Goal: Book appointment/travel/reservation

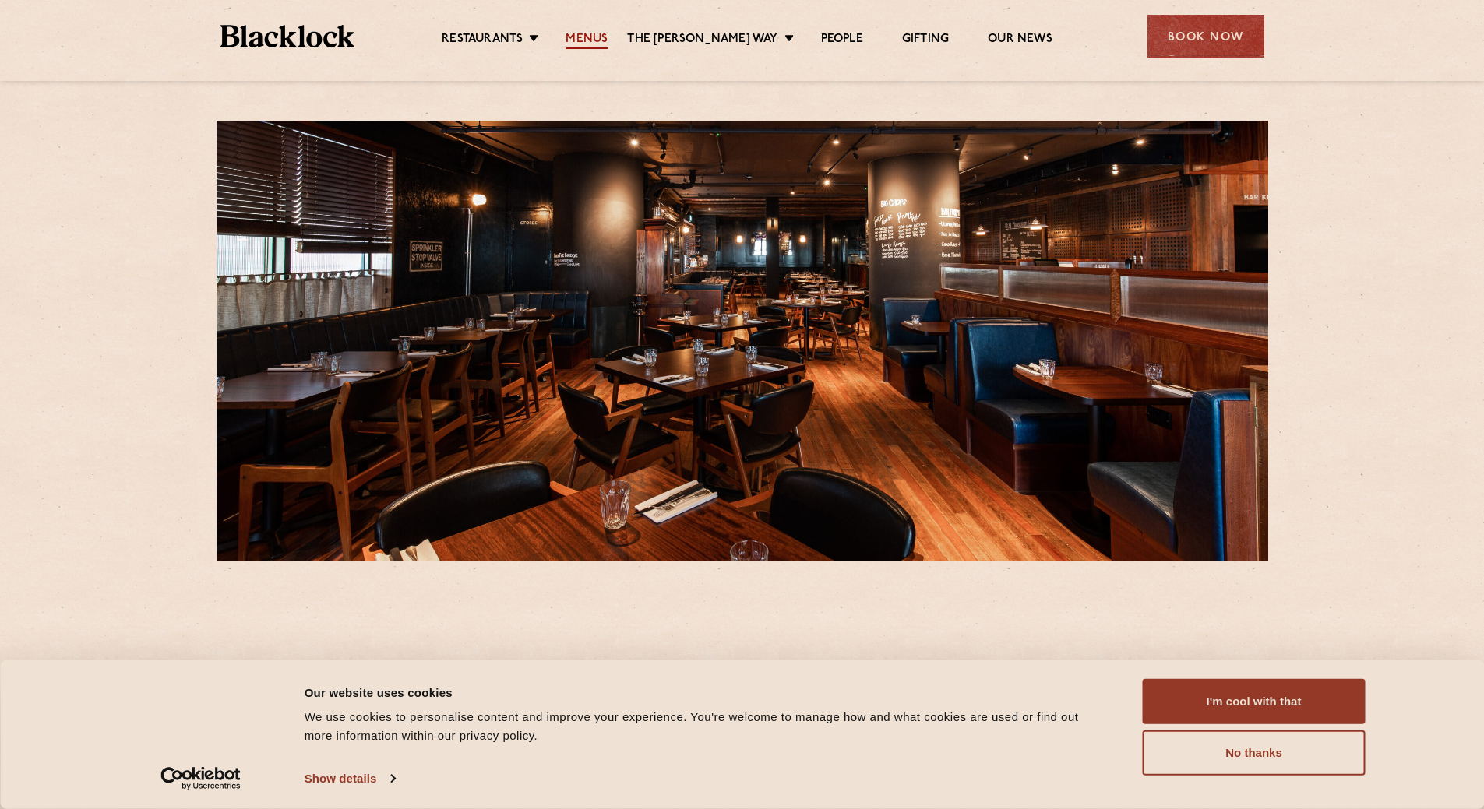
click at [594, 34] on link "Menus" at bounding box center [587, 40] width 42 height 17
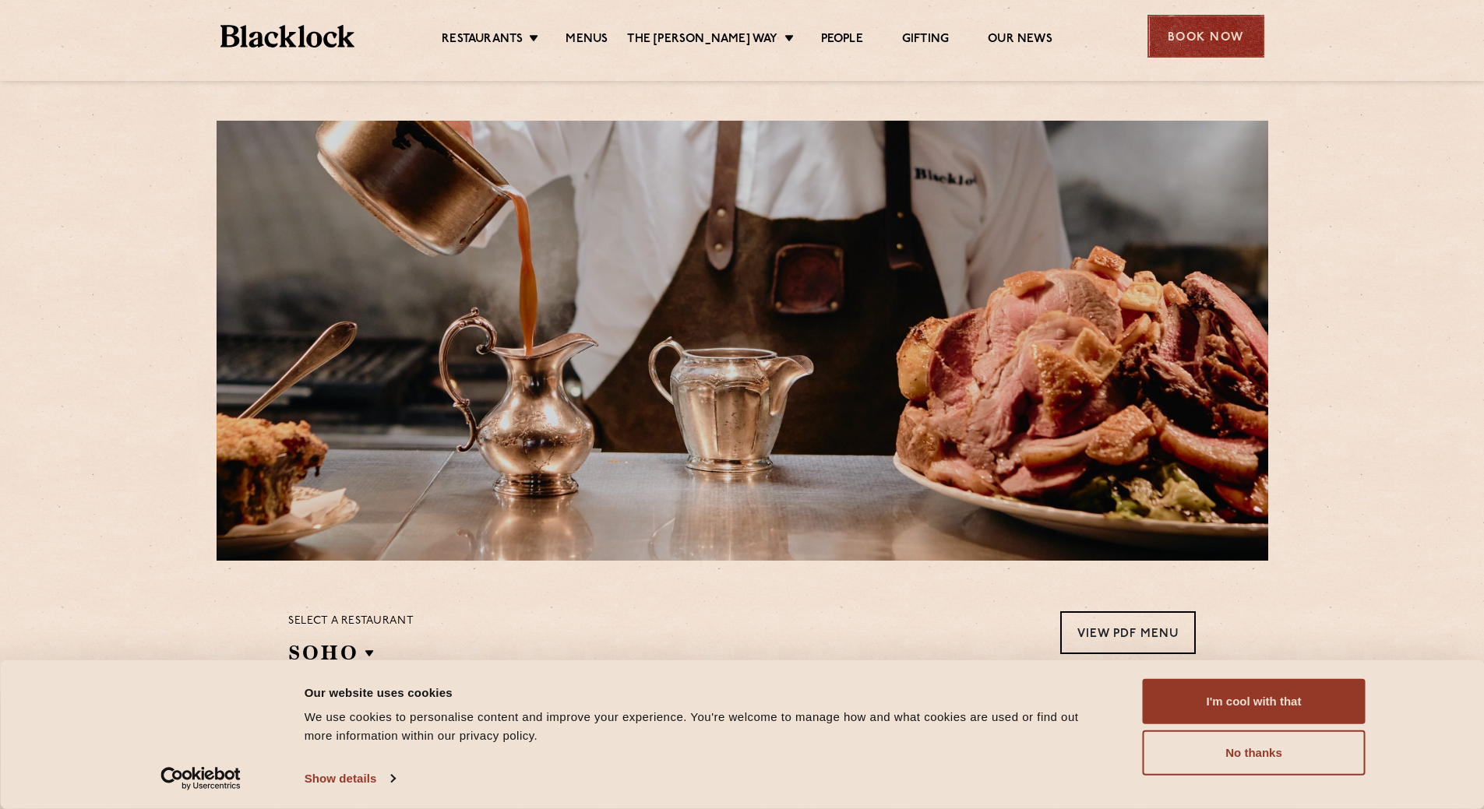
click at [1204, 40] on div "Book Now" at bounding box center [1206, 36] width 117 height 43
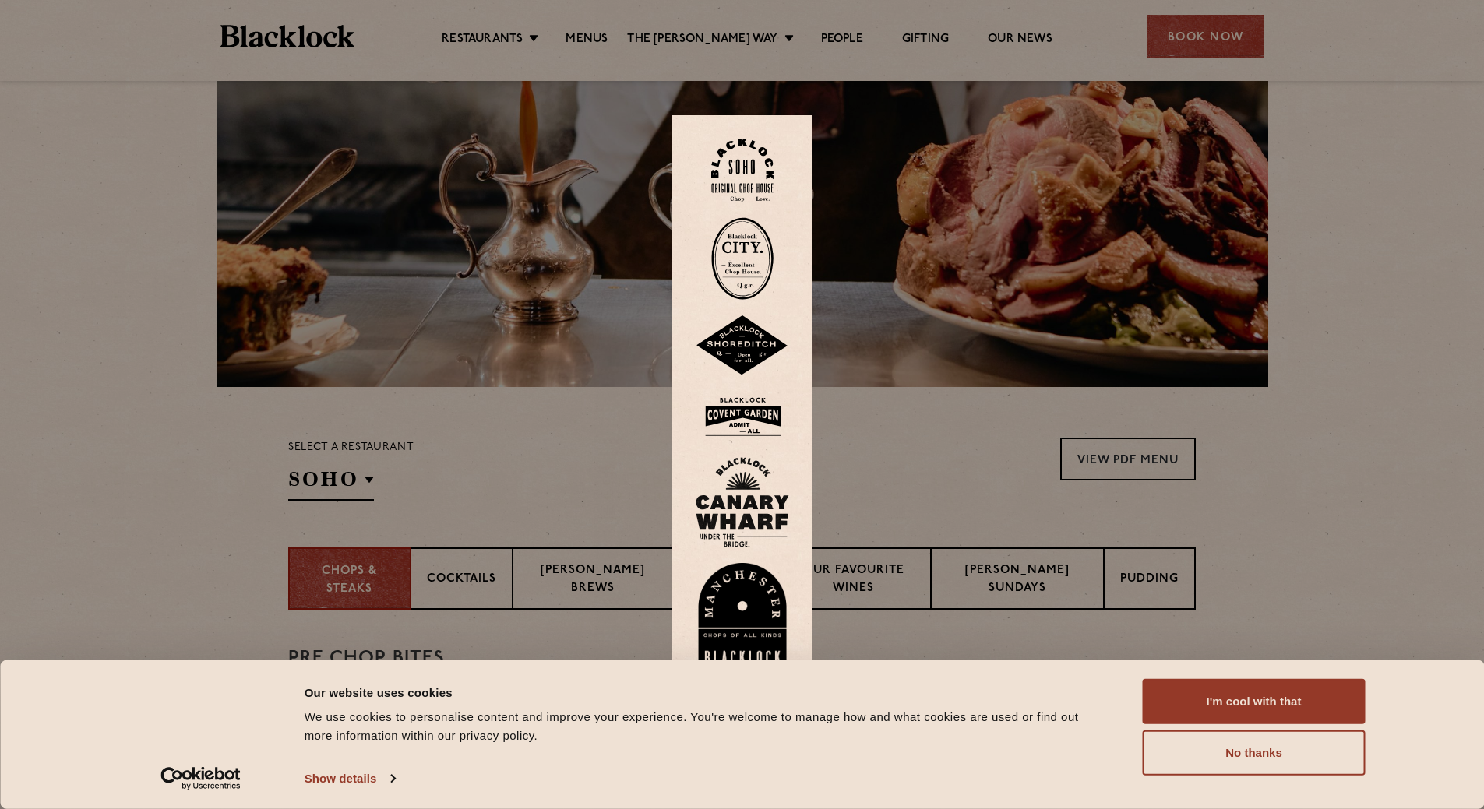
scroll to position [78, 0]
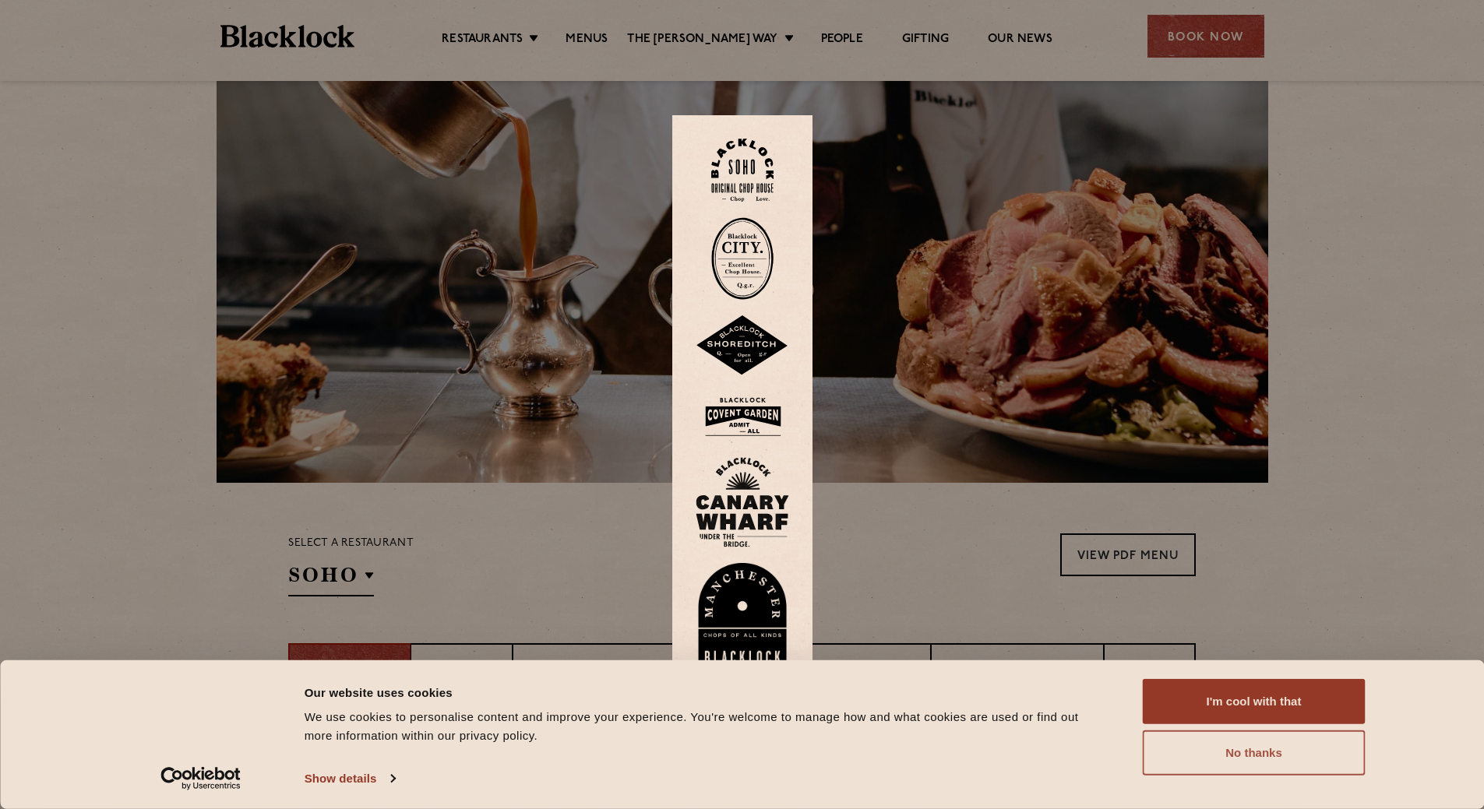
click at [1259, 753] on button "No thanks" at bounding box center [1254, 753] width 223 height 45
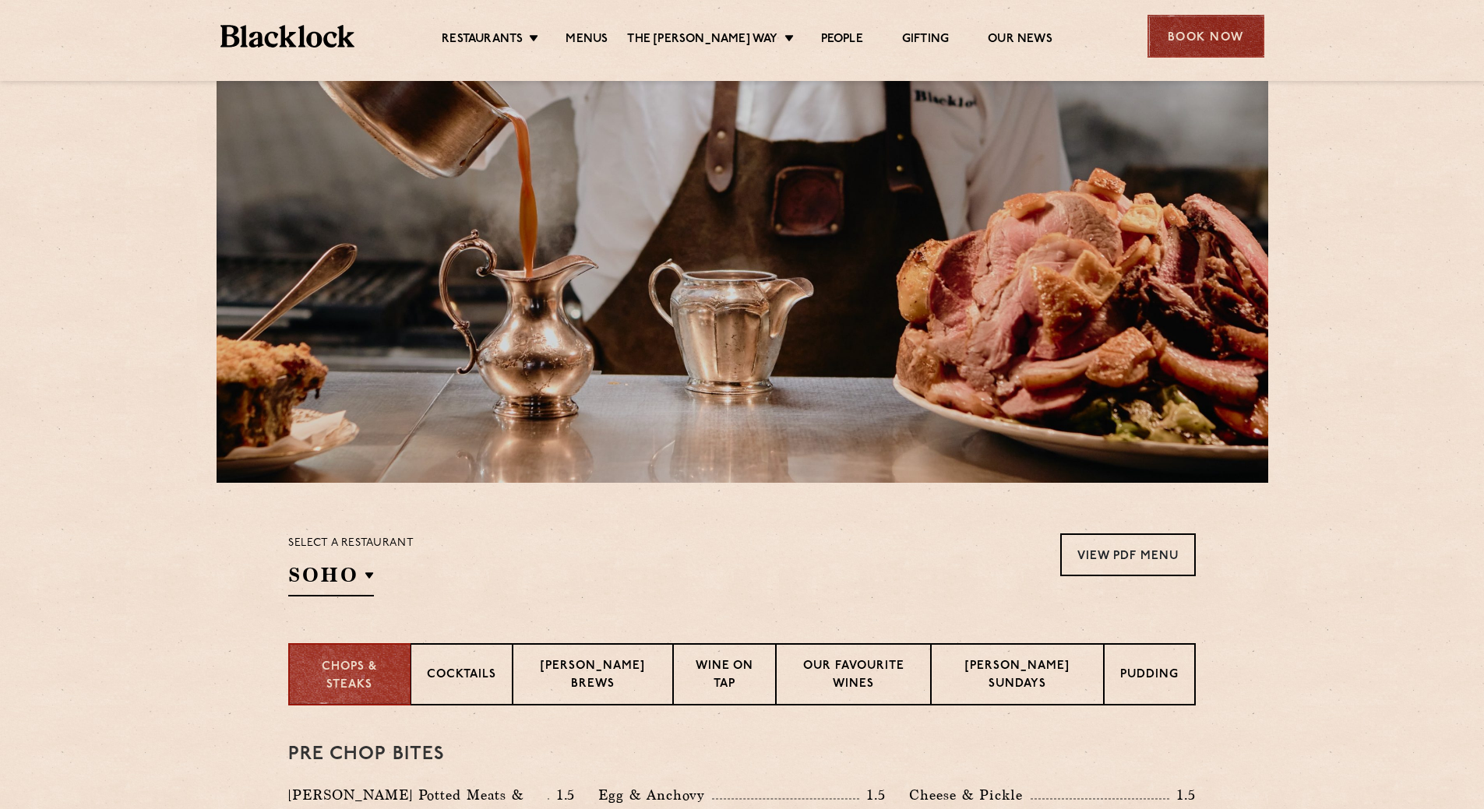
click at [1181, 50] on div "Book Now" at bounding box center [1206, 36] width 117 height 43
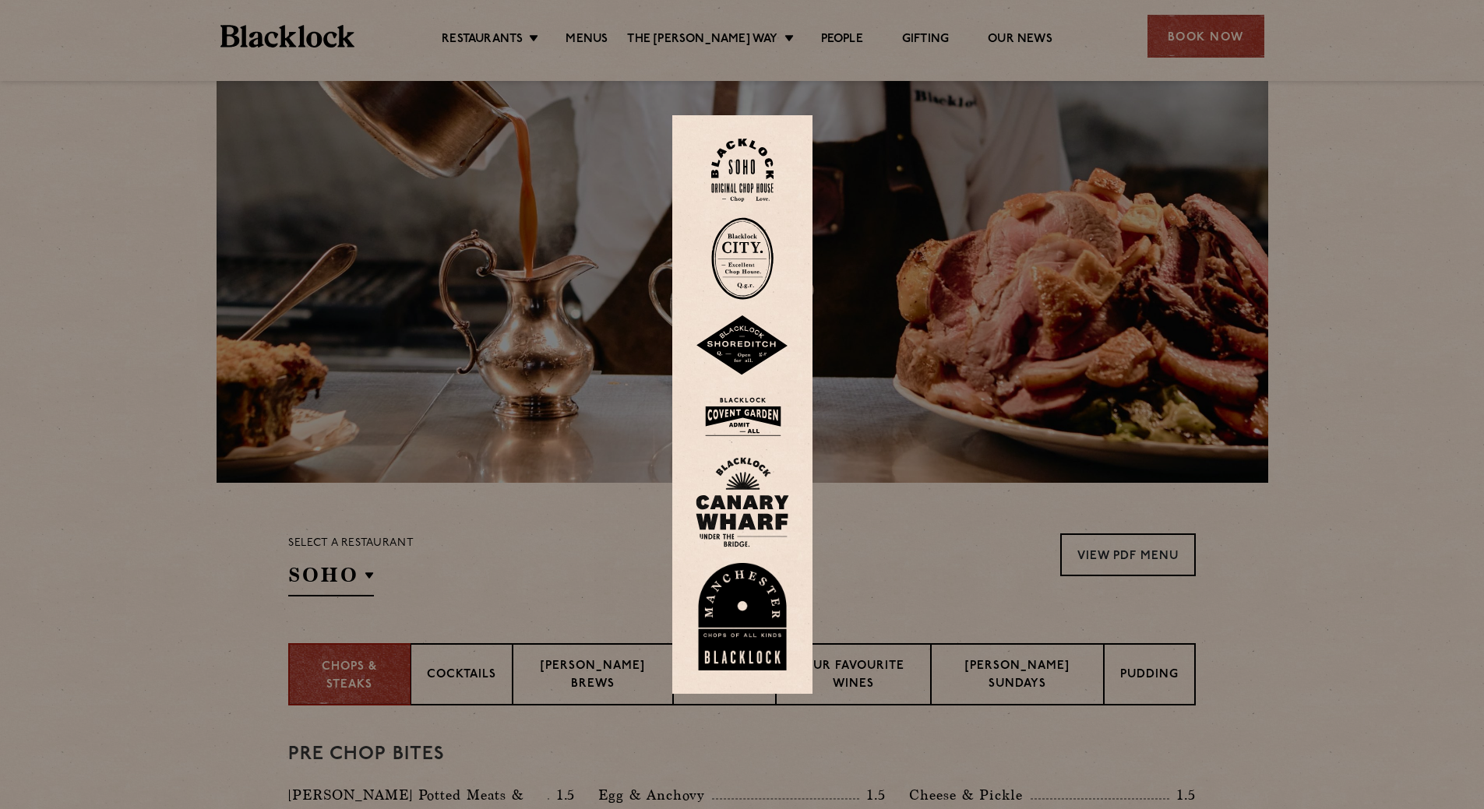
click at [761, 514] on img at bounding box center [742, 502] width 93 height 90
